Goal: Task Accomplishment & Management: Use online tool/utility

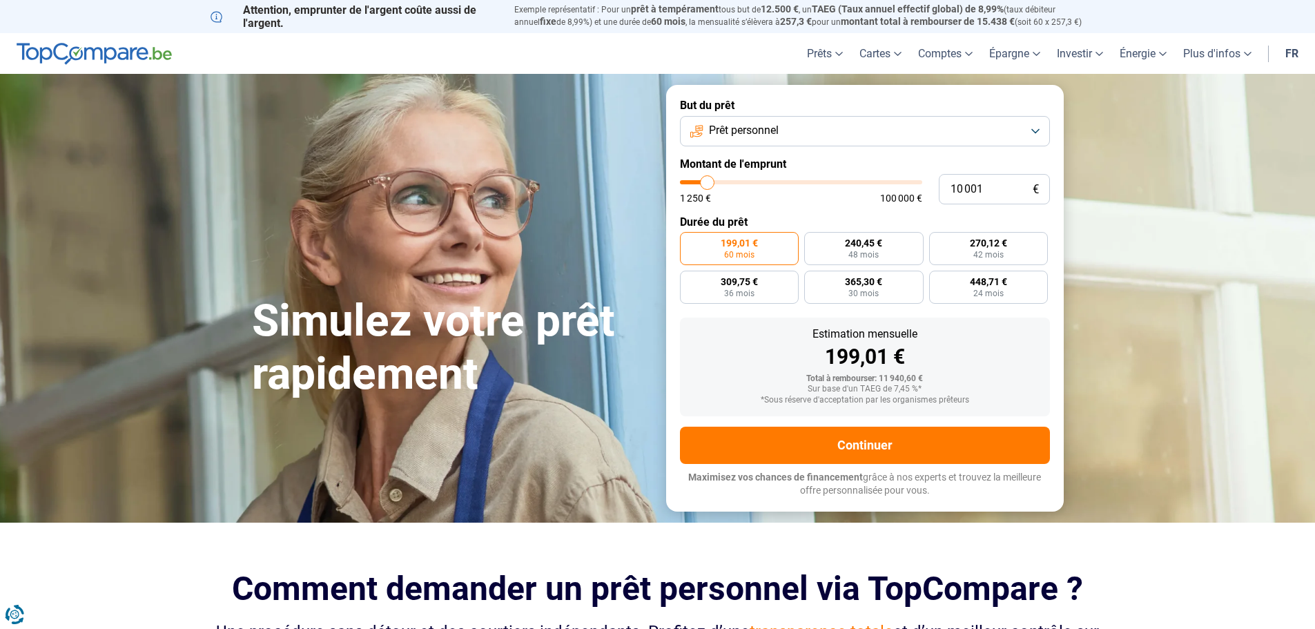
click at [873, 131] on button "Prêt personnel" at bounding box center [865, 131] width 370 height 30
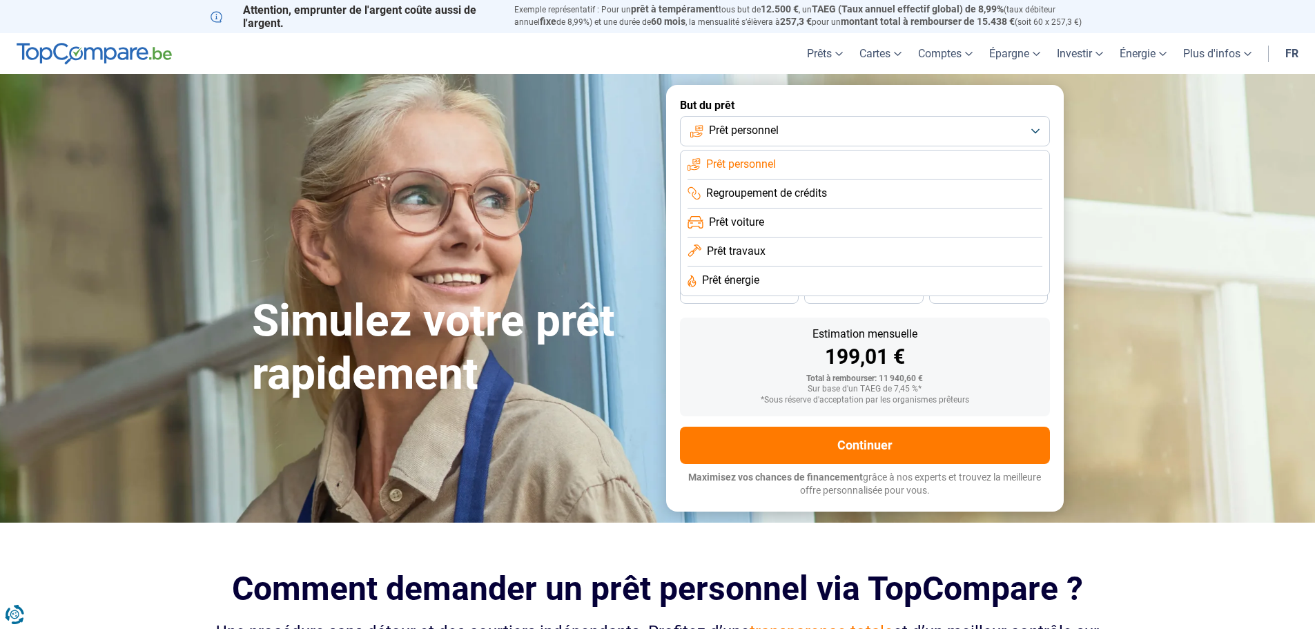
click at [781, 163] on li "Prêt personnel" at bounding box center [865, 164] width 355 height 29
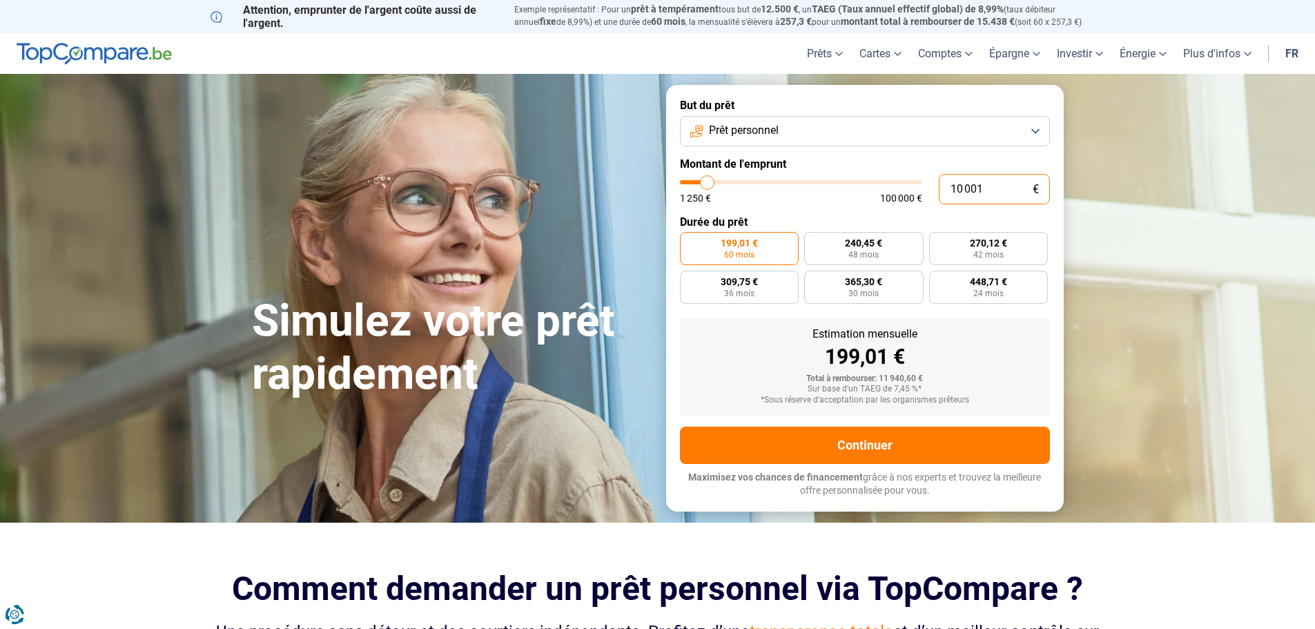
drag, startPoint x: 964, startPoint y: 186, endPoint x: 913, endPoint y: 182, distance: 50.6
click at [913, 182] on div "10 001 € 1 250 € 100 000 €" at bounding box center [865, 189] width 370 height 30
type input "10000"
radio input "true"
type input "5"
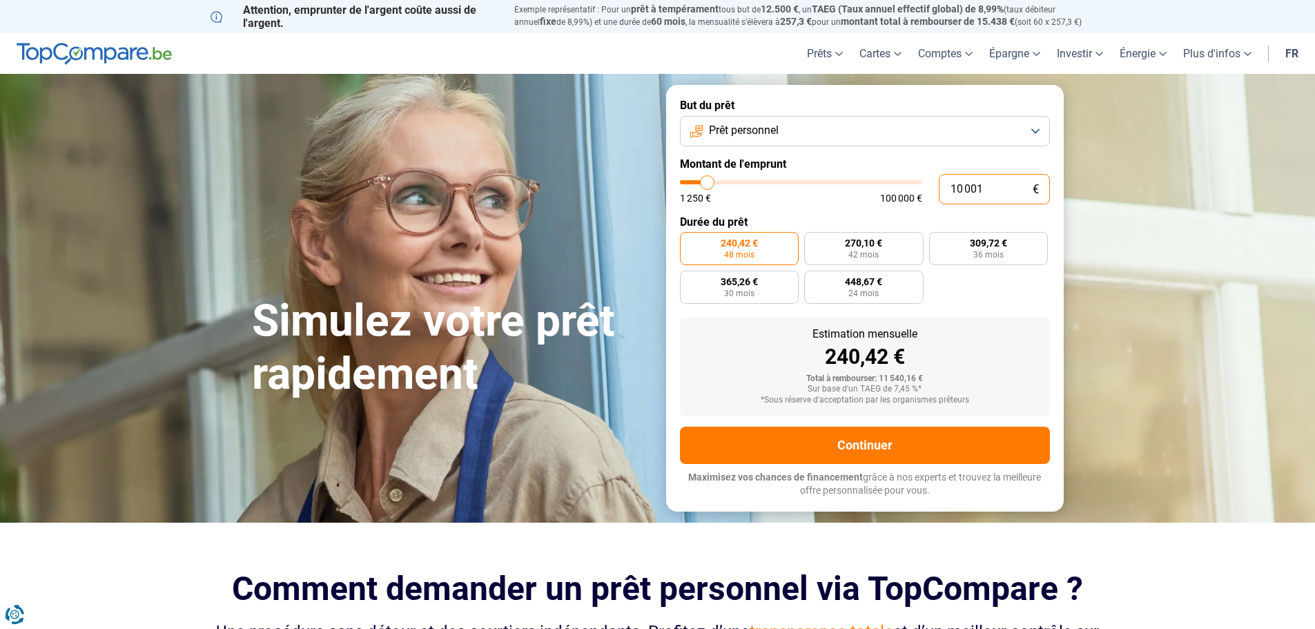
type input "1250"
type input "50"
type input "1250"
type input "500"
type input "1250"
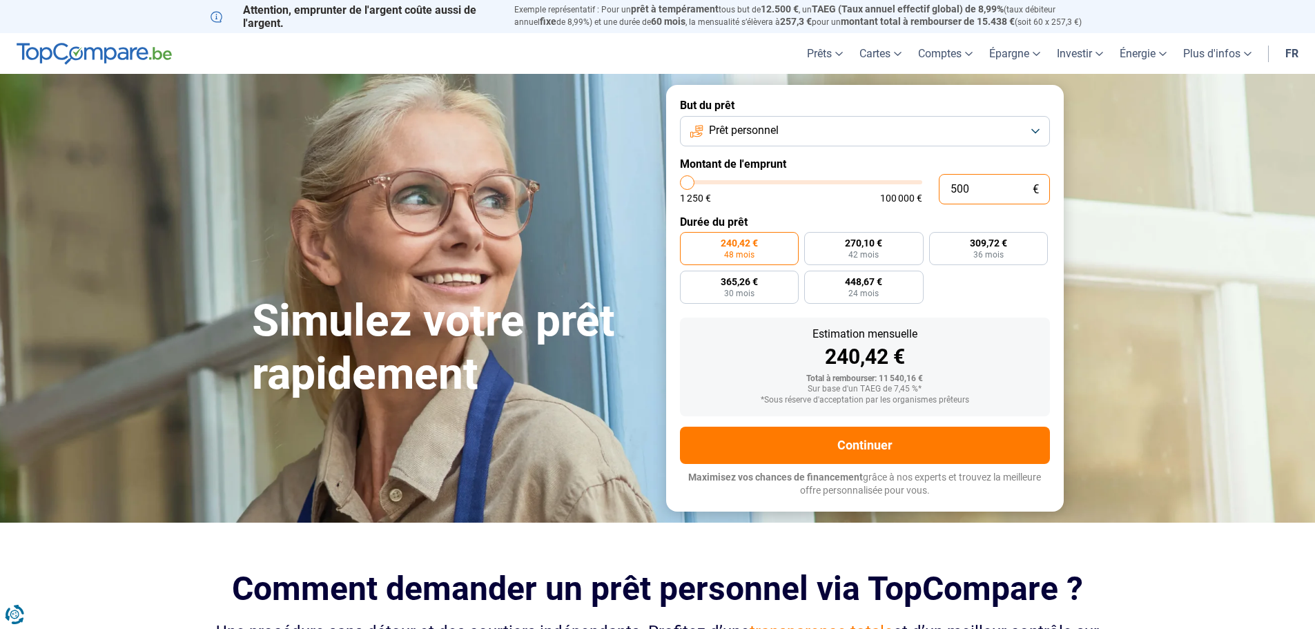
type input "5 000"
type input "5000"
type input "50 000"
type input "50000"
type input "500 000"
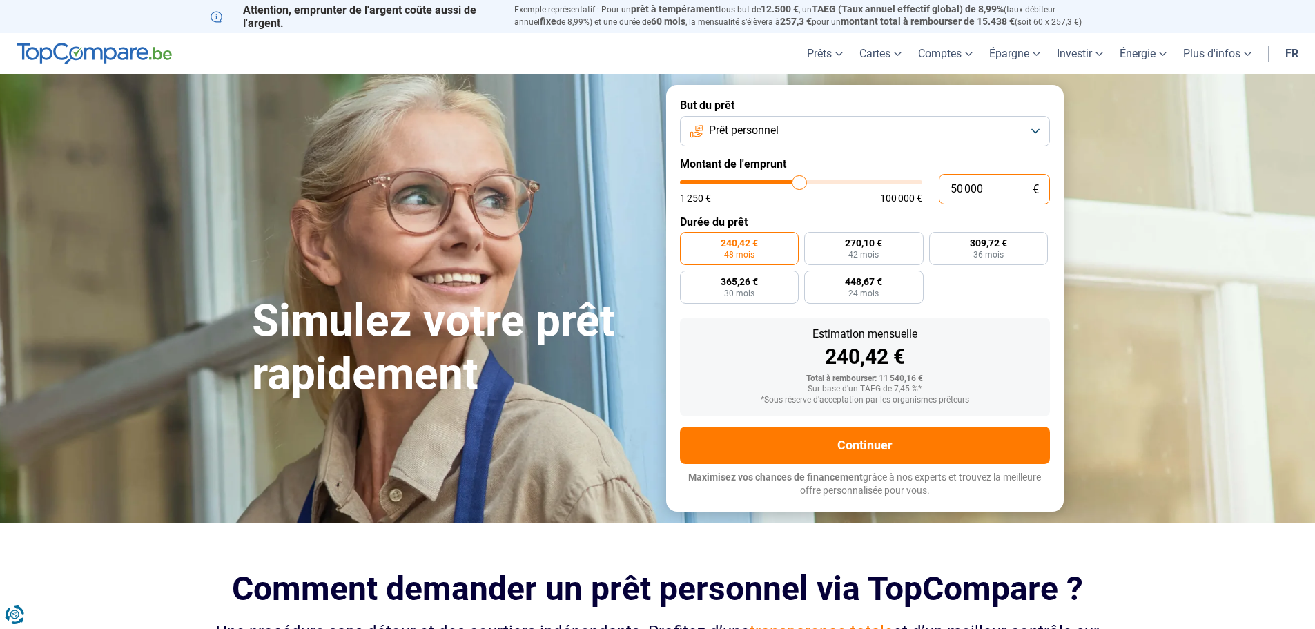
type input "100000"
type input "100 000"
type input "100000"
radio input "false"
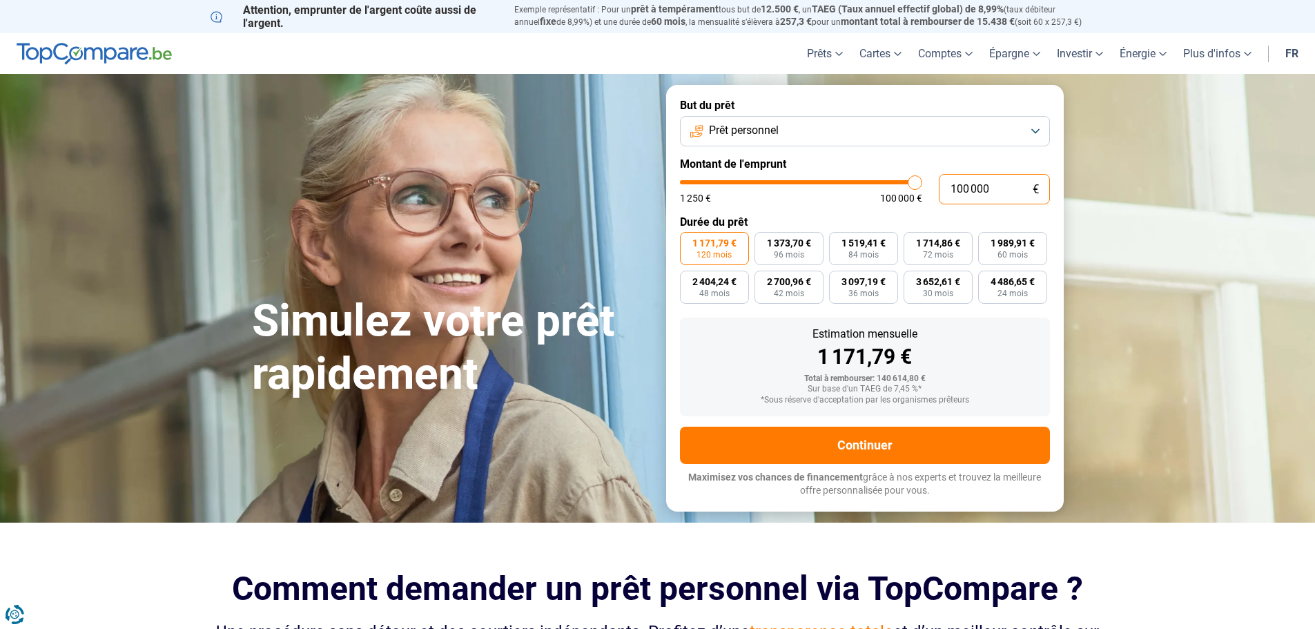
type input "100 000"
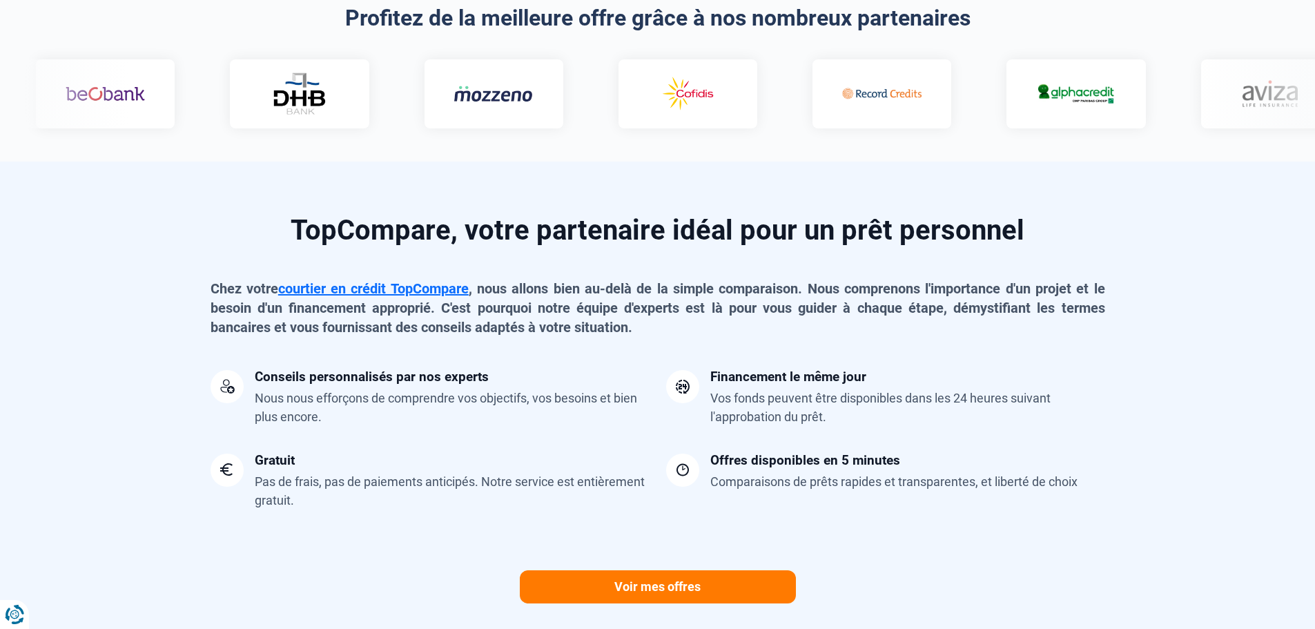
scroll to position [621, 0]
